Goal: Task Accomplishment & Management: Manage account settings

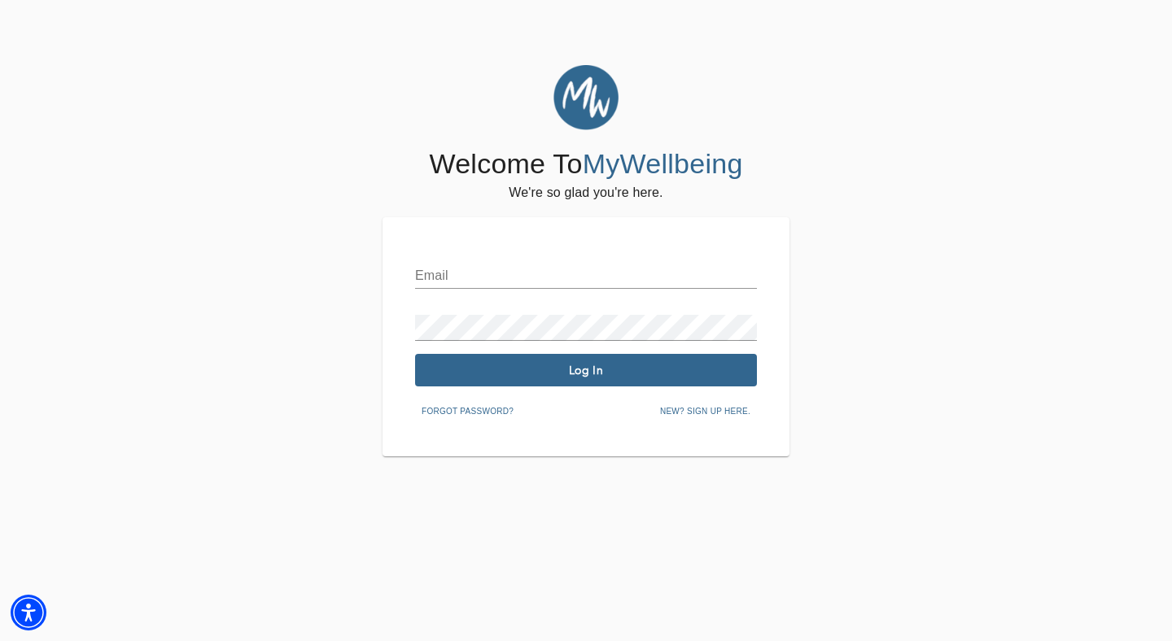
click at [557, 272] on input "text" at bounding box center [586, 276] width 342 height 26
type input "[PERSON_NAME][EMAIL_ADDRESS][DOMAIN_NAME]"
click at [623, 379] on button "Log In" at bounding box center [586, 370] width 342 height 33
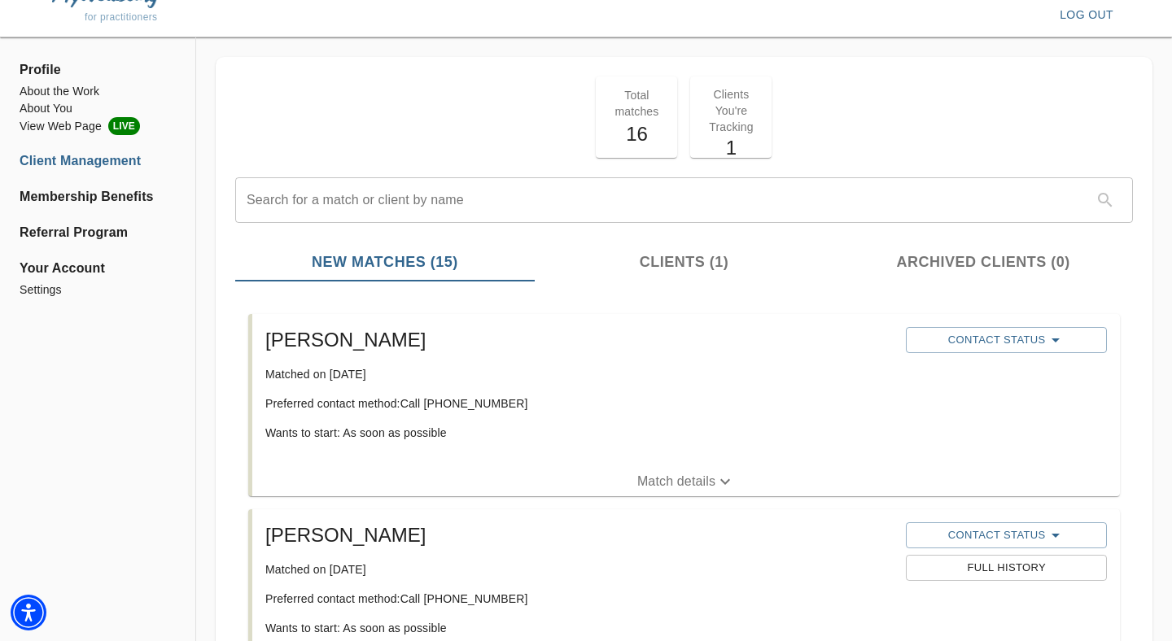
scroll to position [30, 0]
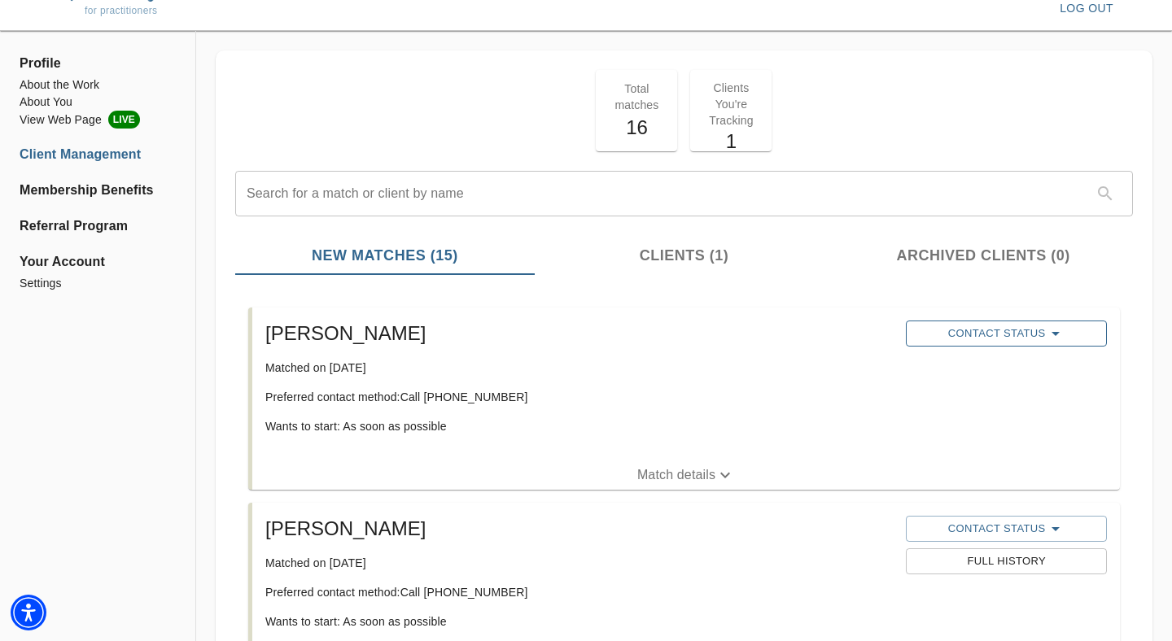
click at [985, 328] on span "Contact Status" at bounding box center [1006, 334] width 184 height 20
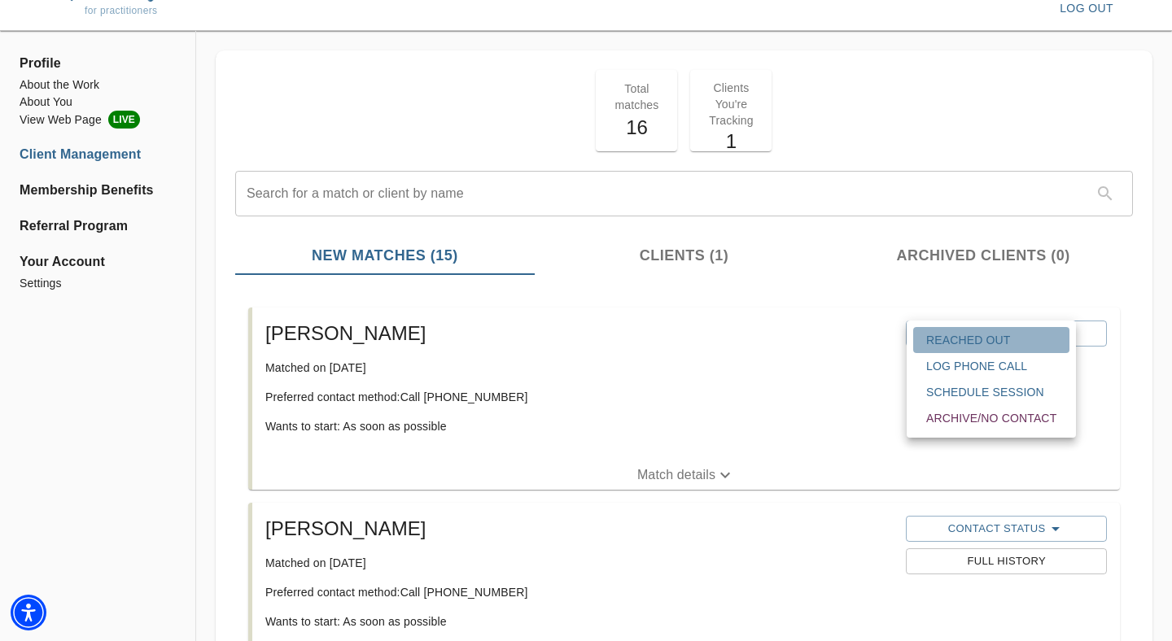
click at [976, 346] on span "Reached Out" at bounding box center [991, 340] width 130 height 16
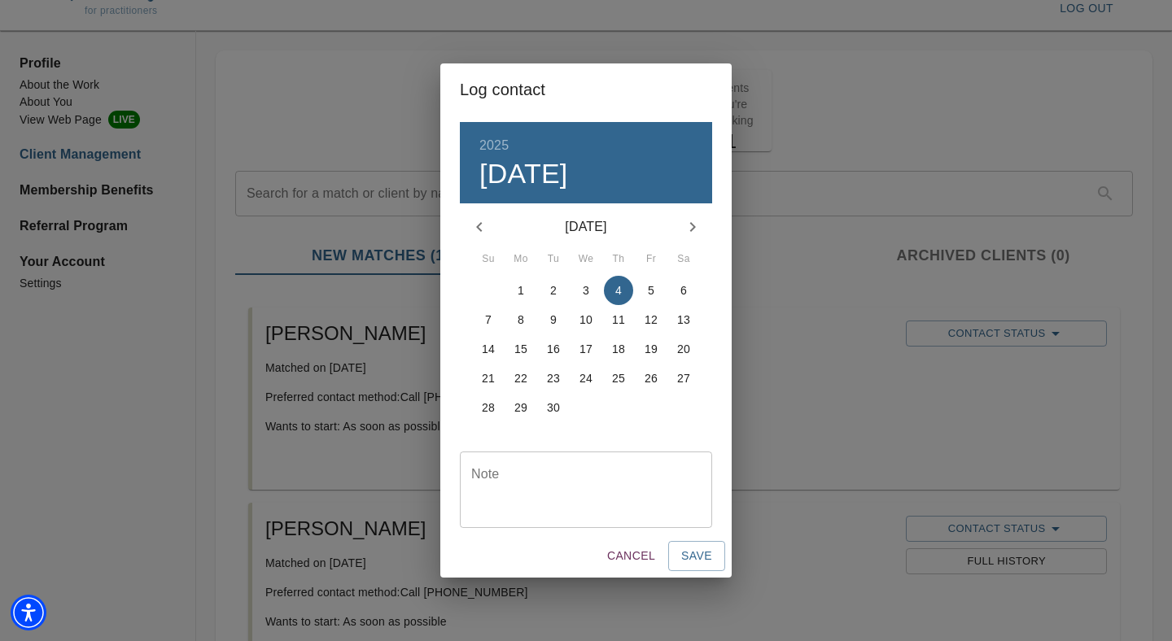
click at [569, 493] on textarea at bounding box center [586, 490] width 230 height 46
click at [618, 287] on p "4" at bounding box center [618, 290] width 7 height 16
click at [522, 474] on textarea at bounding box center [586, 490] width 230 height 46
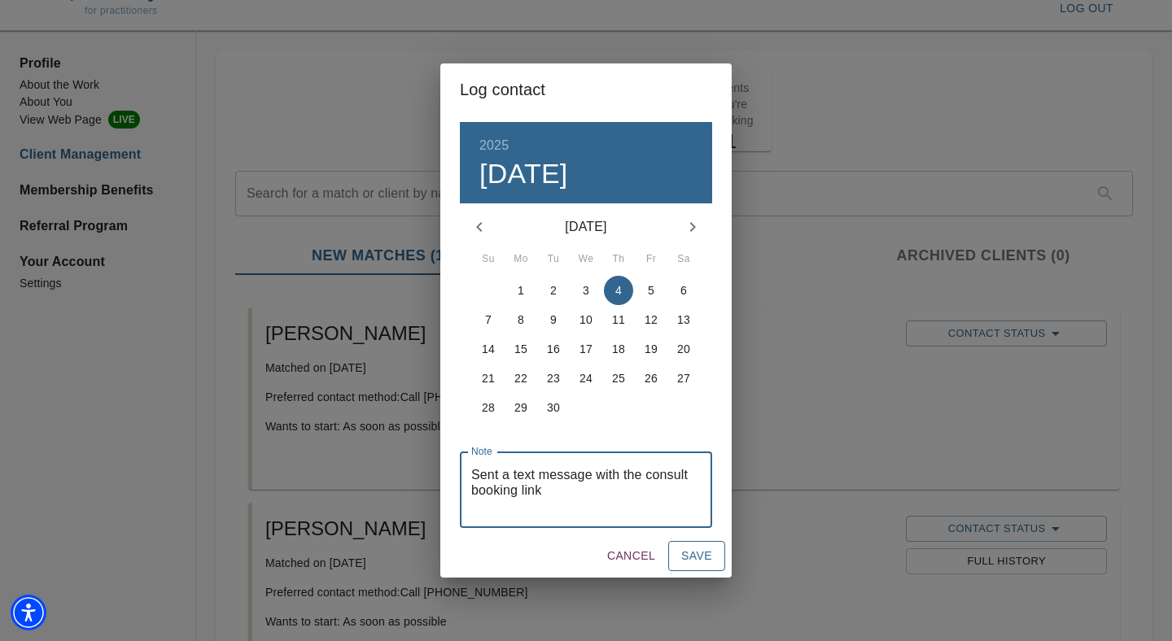
type textarea "Sent a text message with the consult booking link"
click at [682, 562] on span "Save" at bounding box center [696, 556] width 31 height 20
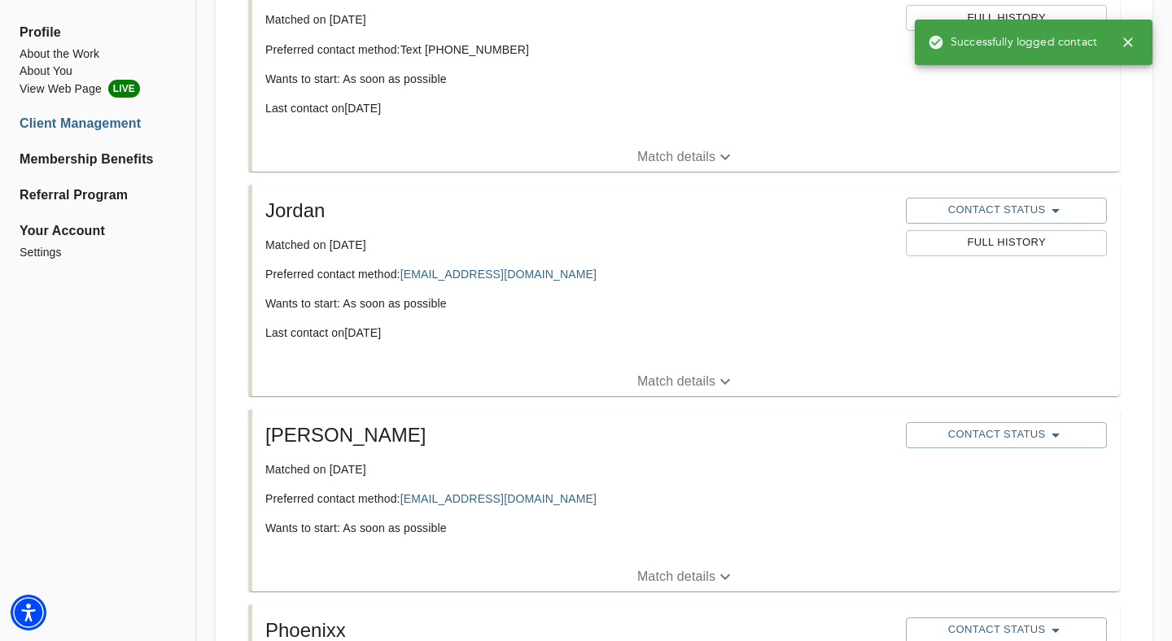
scroll to position [1727, 0]
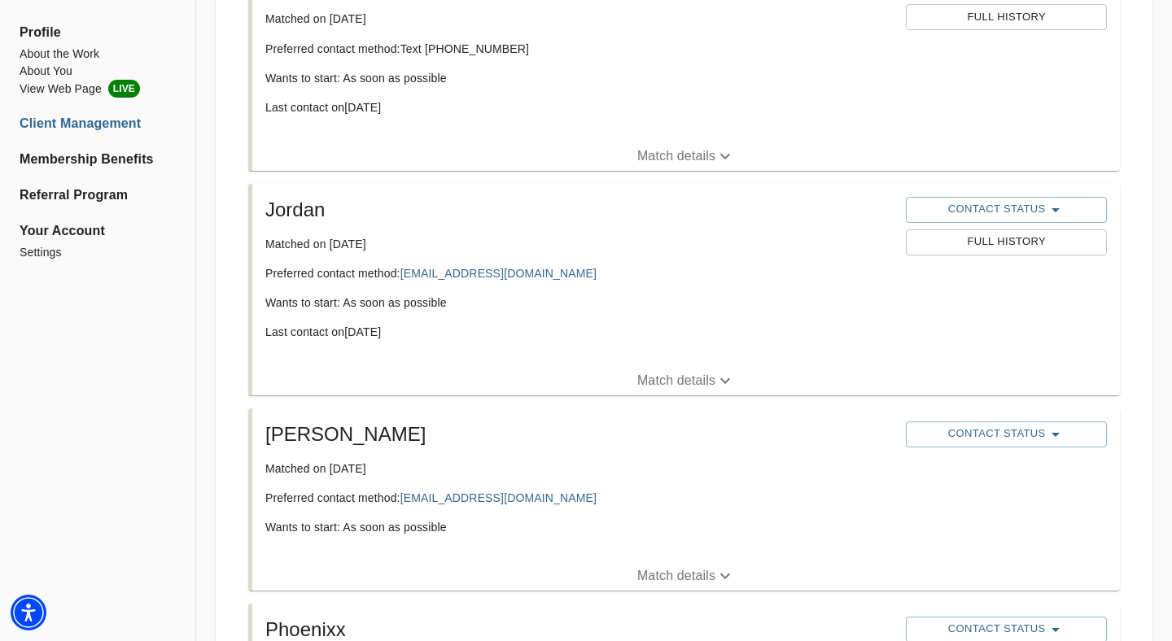
click at [704, 374] on p "Match details" at bounding box center [676, 381] width 78 height 20
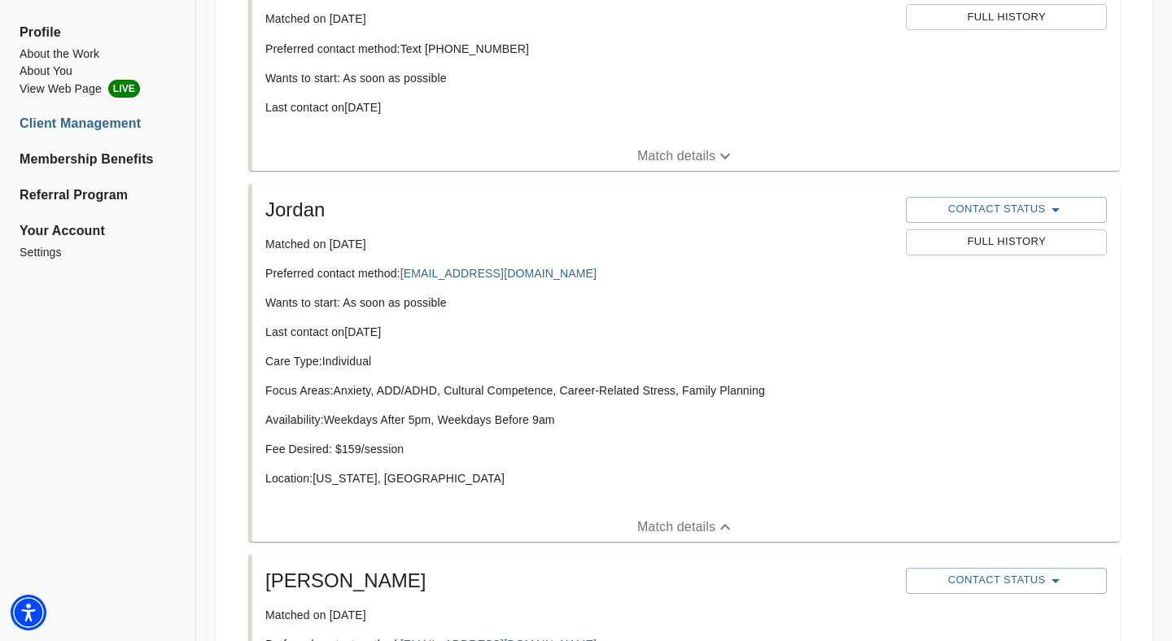
click at [988, 231] on button "Full History" at bounding box center [1006, 243] width 200 height 26
click at [767, 299] on p "Wants to start: As soon as possible" at bounding box center [578, 303] width 627 height 16
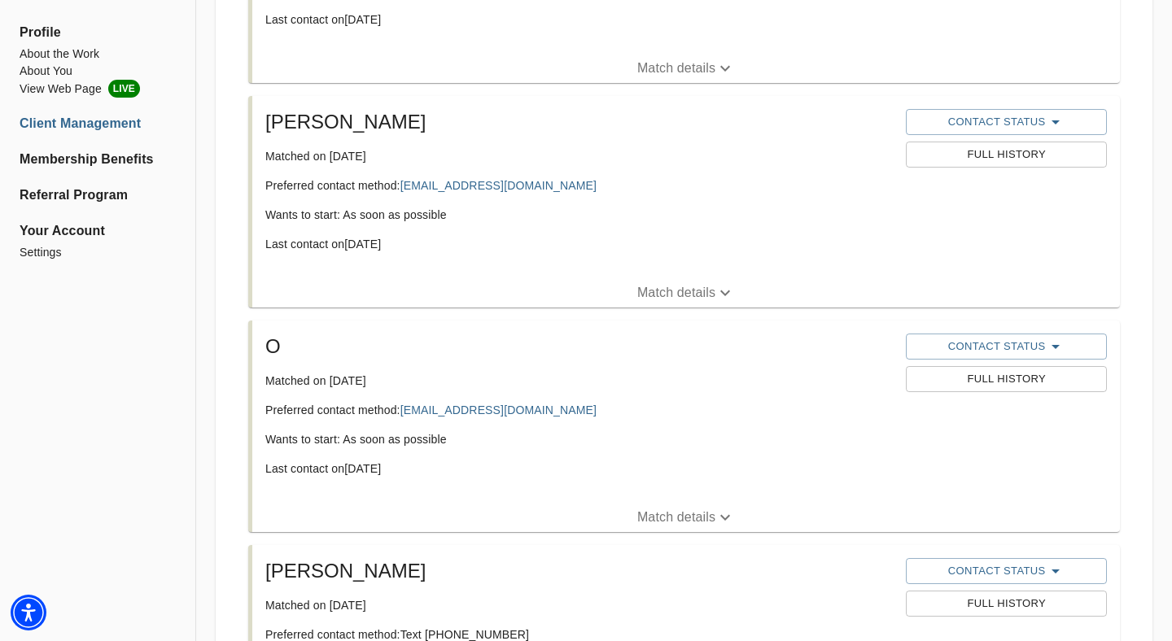
scroll to position [0, 0]
